Goal: Transaction & Acquisition: Purchase product/service

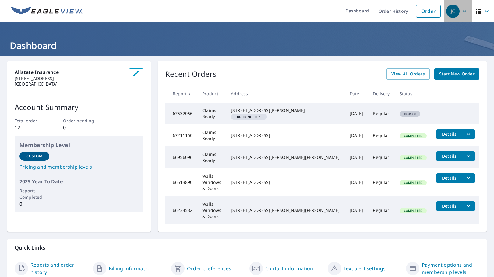
click at [453, 13] on div "JC" at bounding box center [452, 11] width 13 height 13
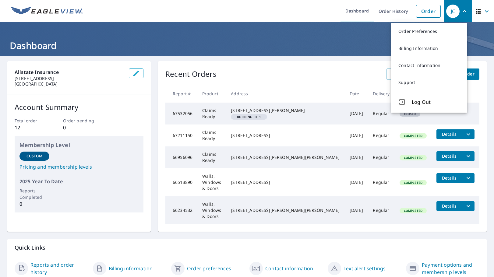
click at [295, 10] on ul "Dashboard Order History Order" at bounding box center [264, 11] width 357 height 22
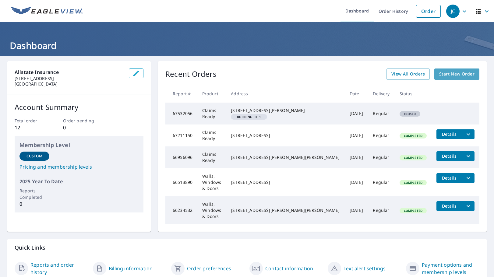
click at [449, 75] on span "Start New Order" at bounding box center [456, 74] width 35 height 8
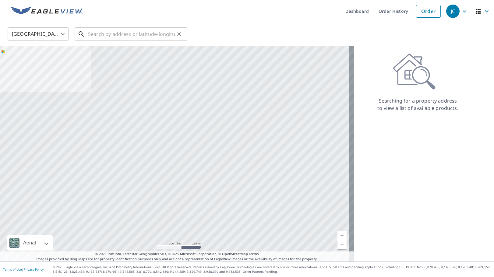
click at [116, 38] on input "text" at bounding box center [131, 34] width 87 height 17
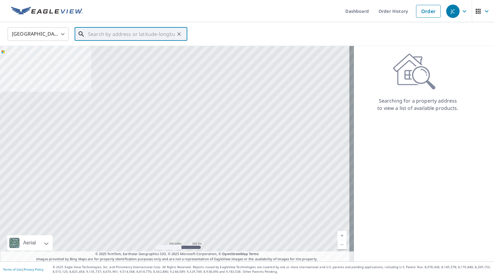
paste input "[STREET_ADDRESS][PERSON_NAME]"
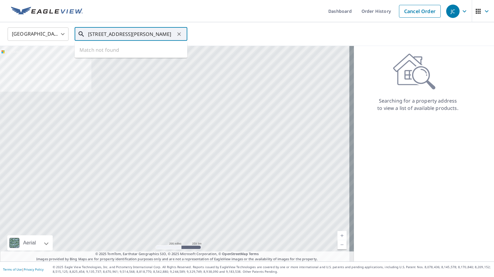
scroll to position [0, 44]
click at [110, 53] on span "2408 [PERSON_NAME]" at bounding box center [135, 51] width 96 height 7
type input "[STREET_ADDRESS][PERSON_NAME]"
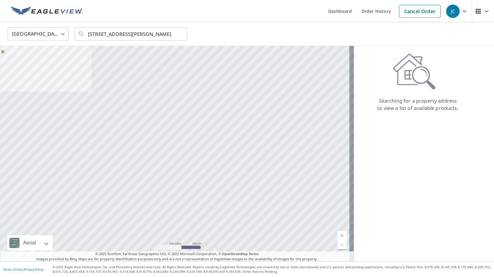
scroll to position [0, 0]
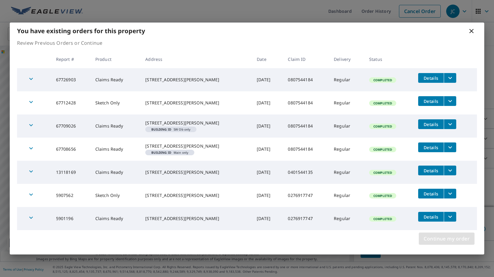
click at [429, 243] on span "Continue my order" at bounding box center [446, 238] width 46 height 9
